Goal: Register for event/course

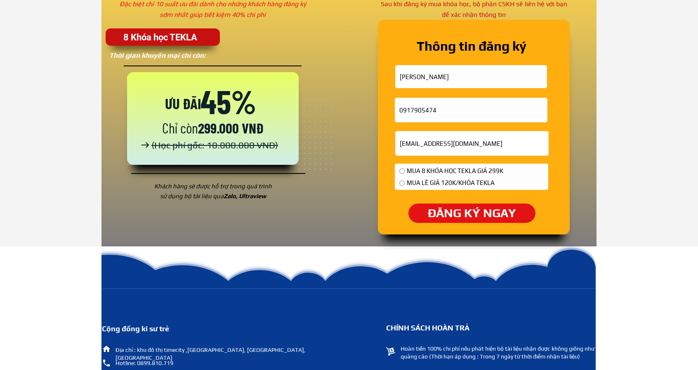
scroll to position [2768, 0]
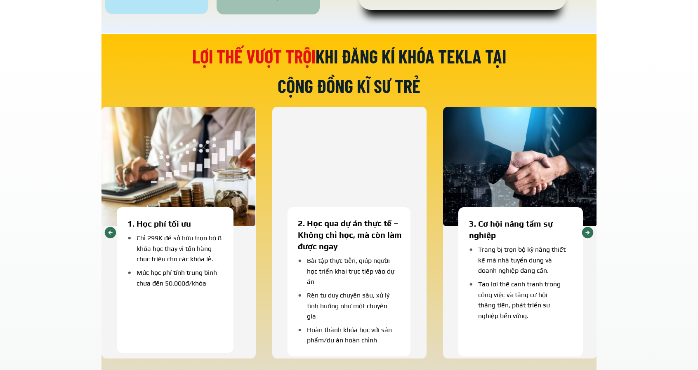
scroll to position [619, 0]
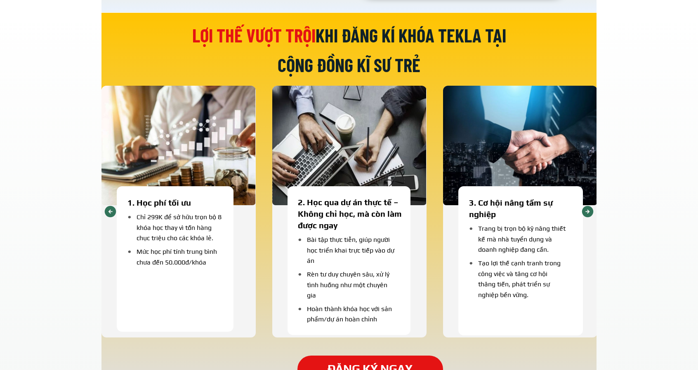
click at [52, 70] on div "Lợi thế vượt trội khi đăng kí khóa tekla tại cộng đồng kĩ sư trẻ 1. Học phí tối…" at bounding box center [349, 203] width 698 height 381
